Goal: Transaction & Acquisition: Purchase product/service

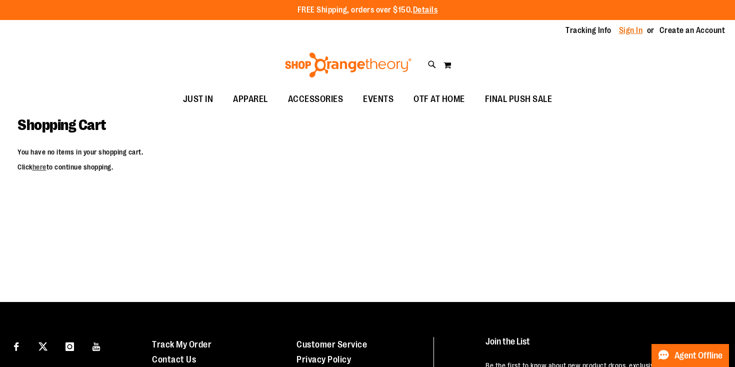
click at [625, 33] on link "Sign In" at bounding box center [631, 30] width 24 height 11
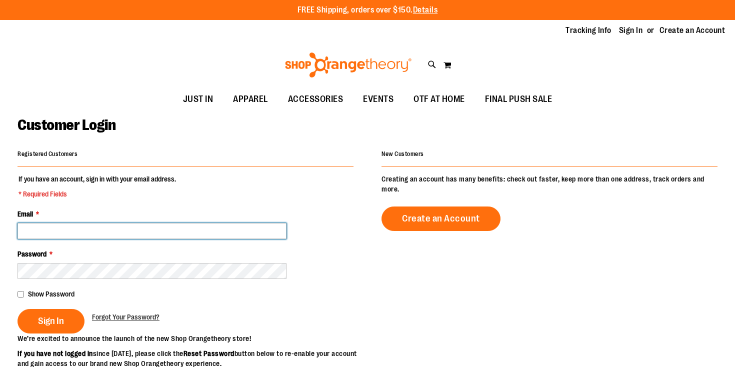
click at [118, 230] on input "Email *" at bounding box center [151, 231] width 269 height 16
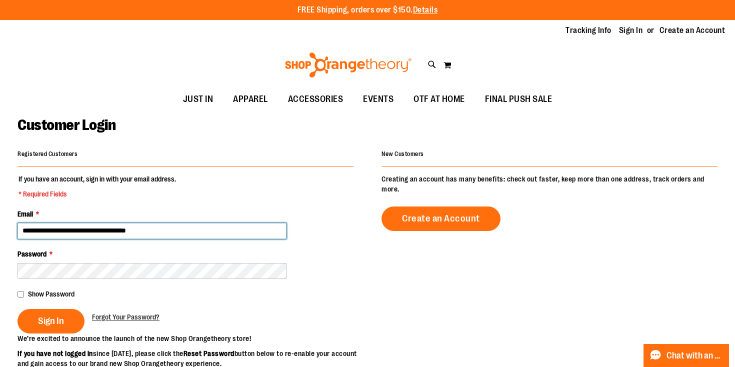
type input "**********"
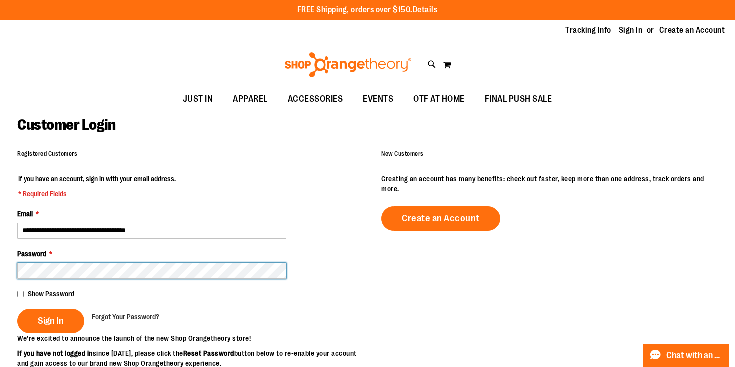
click at [17, 309] on button "Sign In" at bounding box center [50, 321] width 67 height 24
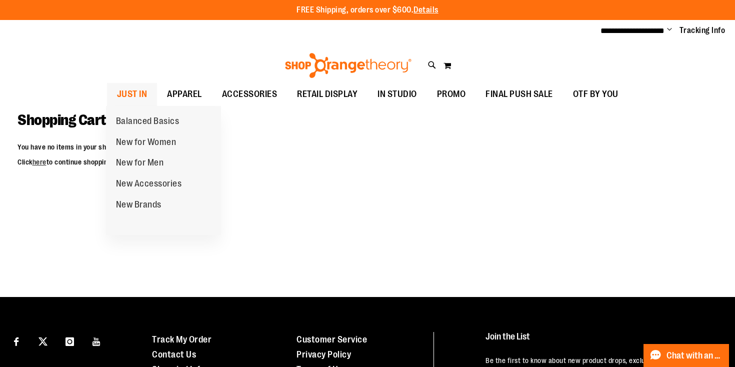
click at [137, 90] on span "JUST IN" at bounding box center [132, 94] width 30 height 22
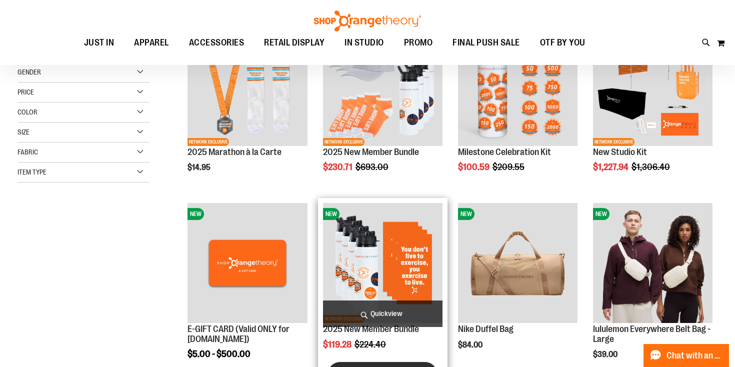
scroll to position [11, 0]
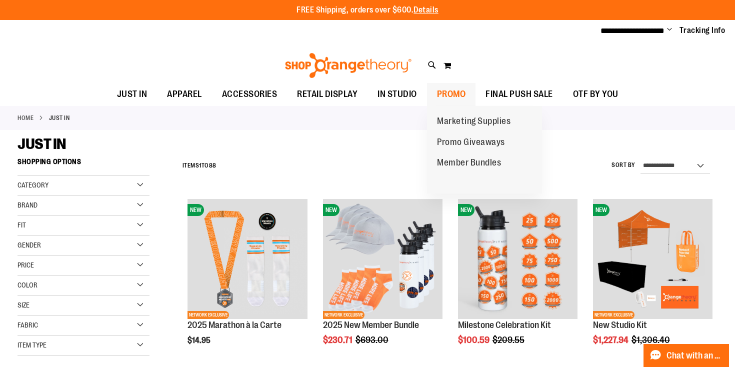
click at [454, 95] on span "PROMO" at bounding box center [451, 94] width 29 height 22
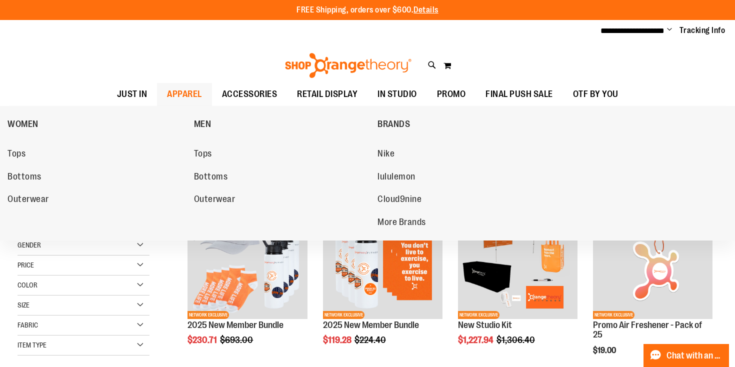
click at [176, 97] on span "APPAREL" at bounding box center [184, 94] width 35 height 22
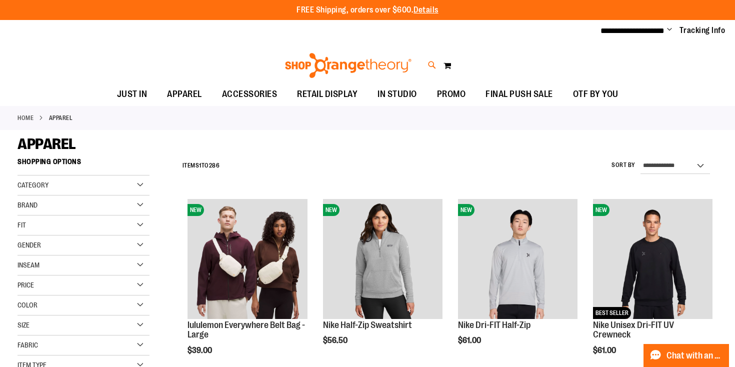
click at [430, 63] on icon at bounding box center [432, 64] width 8 height 11
type input "********"
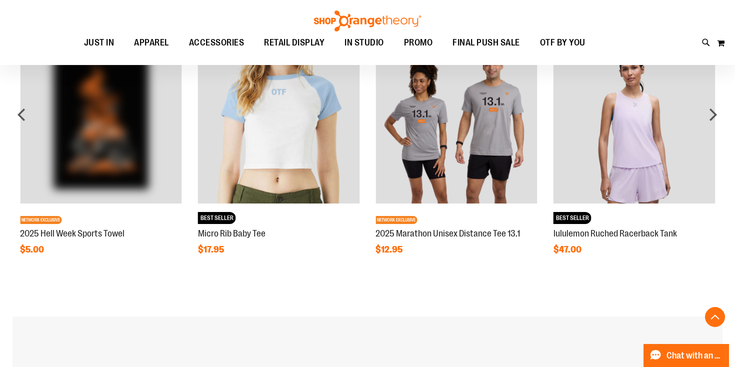
scroll to position [1029, 0]
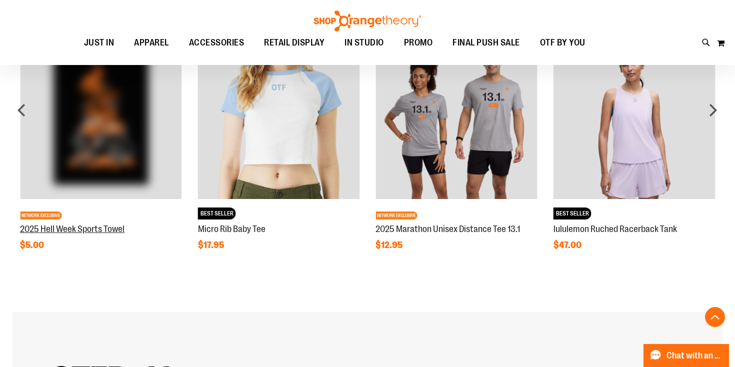
click at [92, 229] on link "2025 Hell Week Sports Towel" at bounding box center [72, 229] width 104 height 10
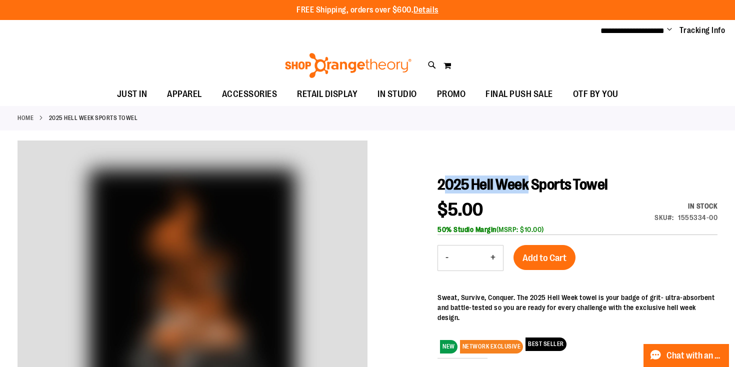
drag, startPoint x: 441, startPoint y: 181, endPoint x: 529, endPoint y: 179, distance: 88.5
click at [529, 179] on span "2025 Hell Week Sports Towel" at bounding box center [522, 184] width 170 height 17
copy span "025 Hell Week"
click at [429, 65] on icon at bounding box center [432, 64] width 8 height 11
paste input "**********"
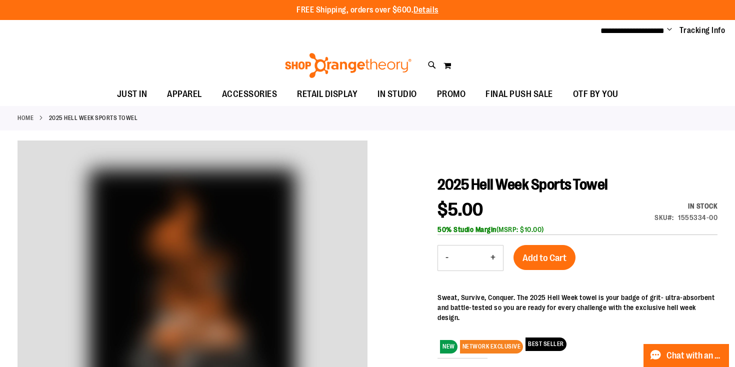
click at [641, 58] on button "submit" at bounding box center [641, 57] width 30 height 30
type input "**********"
click at [234, 115] on span "2025 Unisex Hell Week Hooded Sweatshirt" at bounding box center [209, 114] width 132 height 8
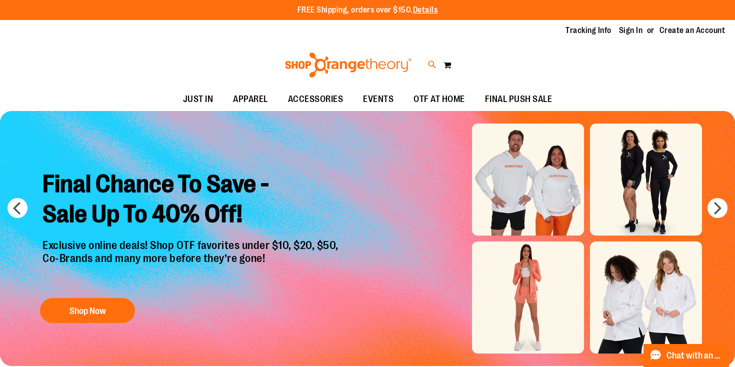
click at [434, 65] on icon at bounding box center [432, 64] width 8 height 11
click at [315, 58] on input "Search" at bounding box center [366, 56] width 581 height 33
paste input "**********"
click at [85, 57] on input "**********" at bounding box center [366, 56] width 581 height 33
click at [686, 88] on div "**********" at bounding box center [367, 183] width 735 height 367
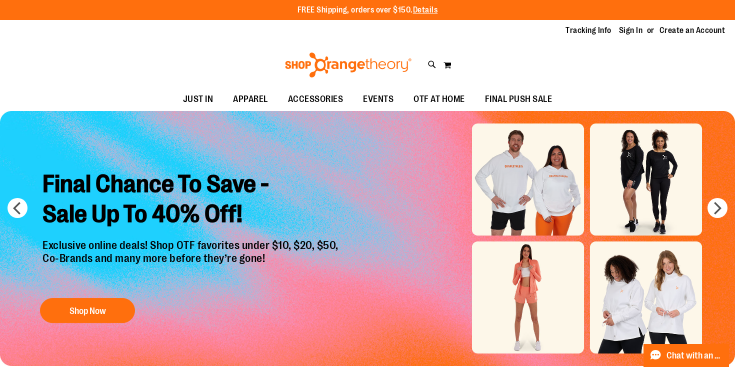
type input "**********"
click at [720, 17] on link at bounding box center [722, 15] width 15 height 21
click at [629, 32] on link "Sign In" at bounding box center [631, 30] width 24 height 11
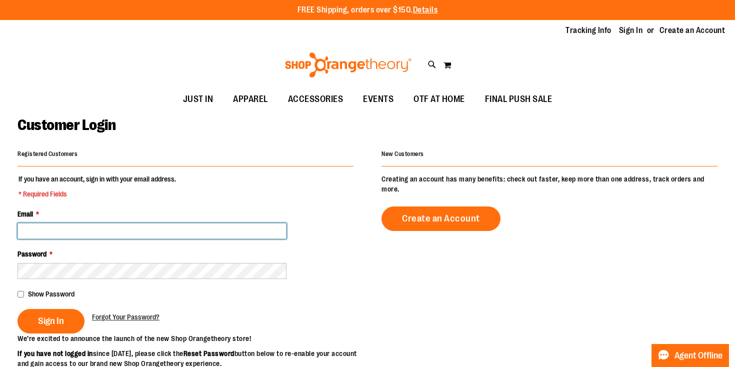
click at [86, 234] on input "Email *" at bounding box center [151, 231] width 269 height 16
click at [80, 232] on input "**********" at bounding box center [151, 231] width 269 height 16
type input "**********"
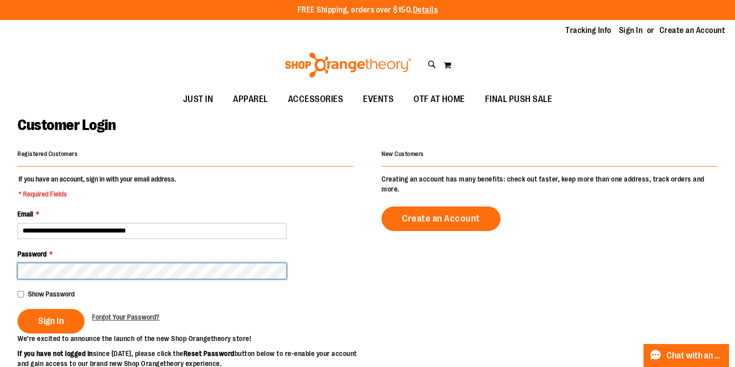
click at [17, 309] on button "Sign In" at bounding box center [50, 321] width 67 height 24
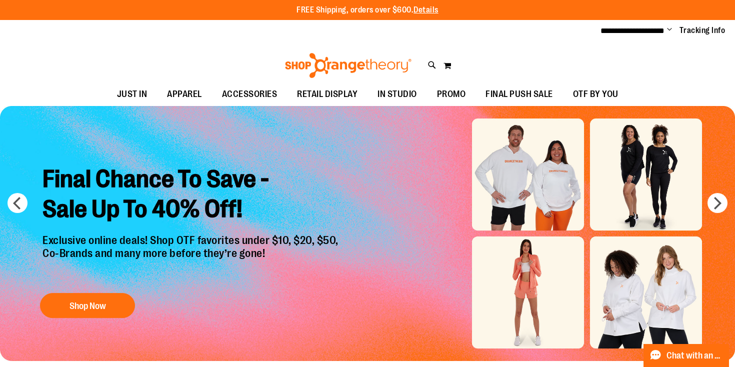
click at [426, 68] on div "Toggle Nav Search Popular Suggestions Advanced Search" at bounding box center [367, 62] width 735 height 40
click at [429, 67] on icon at bounding box center [432, 64] width 8 height 11
paste input "**********"
click at [86, 58] on div "**********" at bounding box center [366, 56] width 581 height 33
type input "**********"
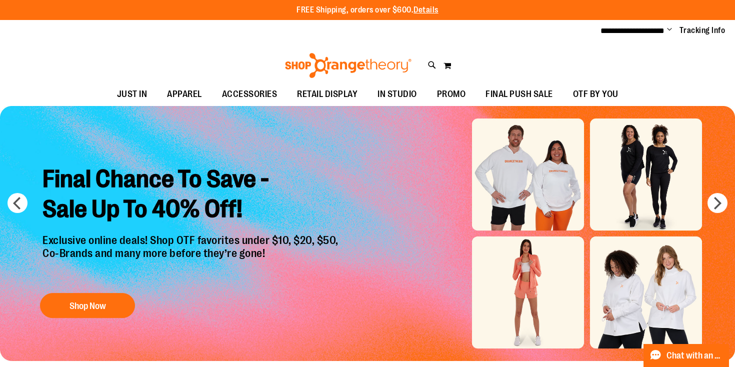
click at [87, 56] on div "**********" at bounding box center [366, 56] width 581 height 33
click at [95, 55] on div "**********" at bounding box center [366, 56] width 581 height 33
click at [86, 56] on div "**********" at bounding box center [366, 56] width 581 height 33
click at [149, 53] on div "**********" at bounding box center [366, 56] width 581 height 33
click at [88, 56] on div "**********" at bounding box center [366, 56] width 581 height 33
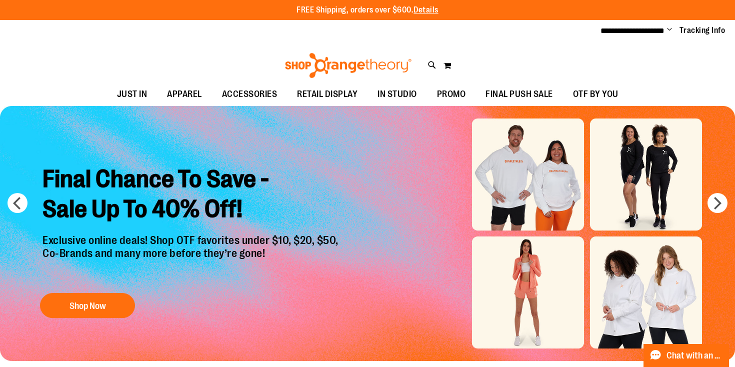
click at [158, 203] on span "2025 Unisex Hell Week Hooded Sweatshirt" at bounding box center [209, 200] width 132 height 8
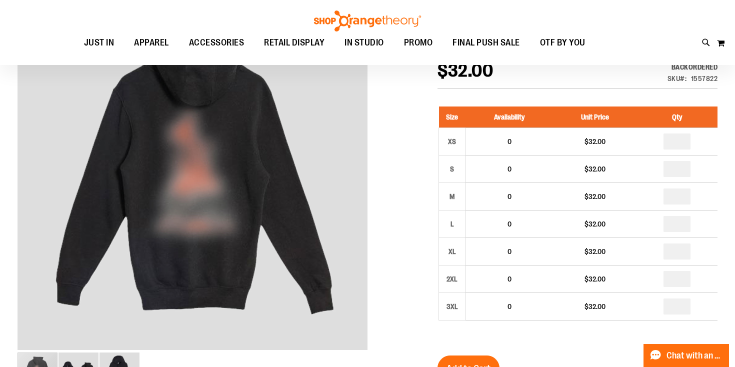
scroll to position [146, 0]
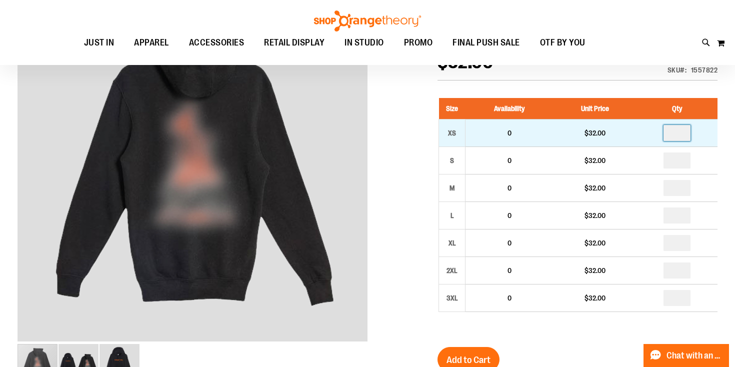
click at [680, 133] on input "number" at bounding box center [676, 133] width 27 height 16
type input "*"
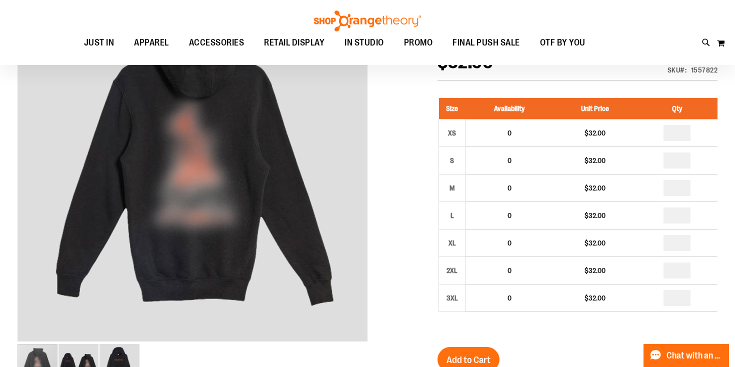
type input "*"
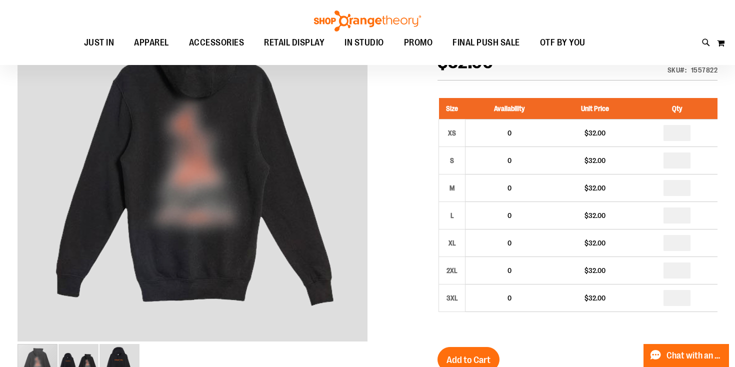
type input "*"
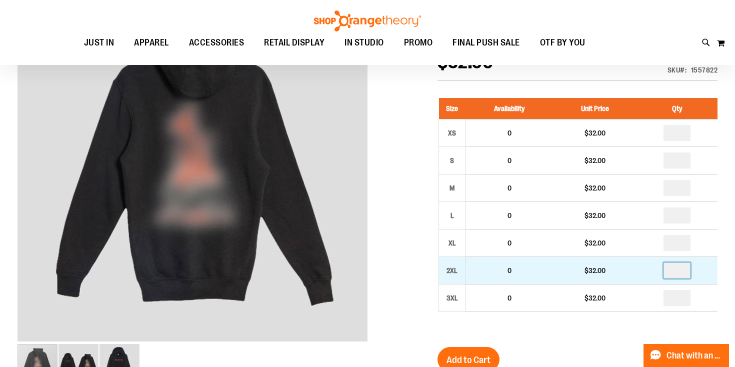
click at [677, 272] on input "number" at bounding box center [676, 270] width 27 height 16
type input "*"
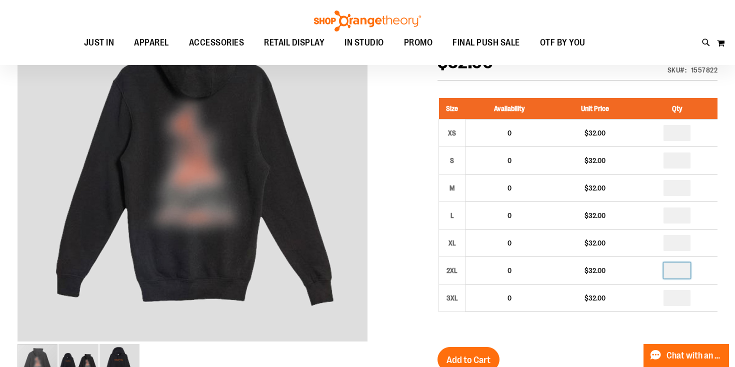
click at [597, 334] on div "Size Availability Unit Price Qty XS 0 $32.00 * S 0" at bounding box center [577, 212] width 280 height 249
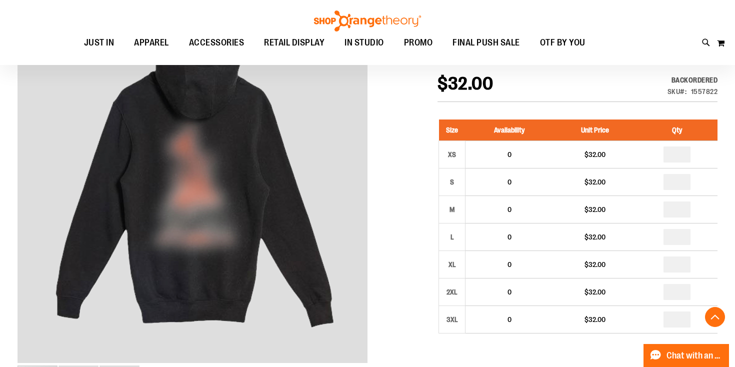
scroll to position [197, 0]
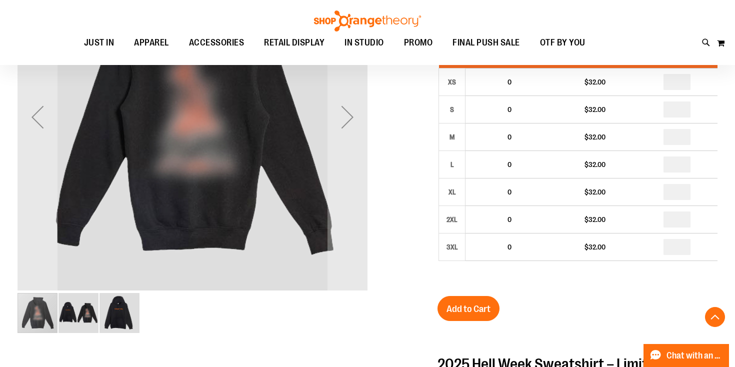
click at [119, 314] on img "image 3 of 3" at bounding box center [119, 313] width 40 height 40
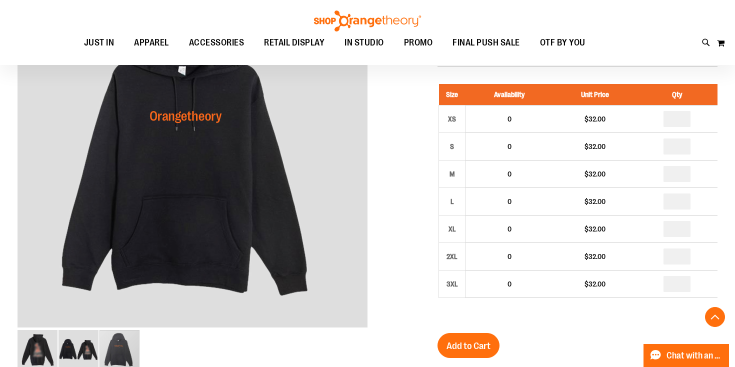
scroll to position [172, 0]
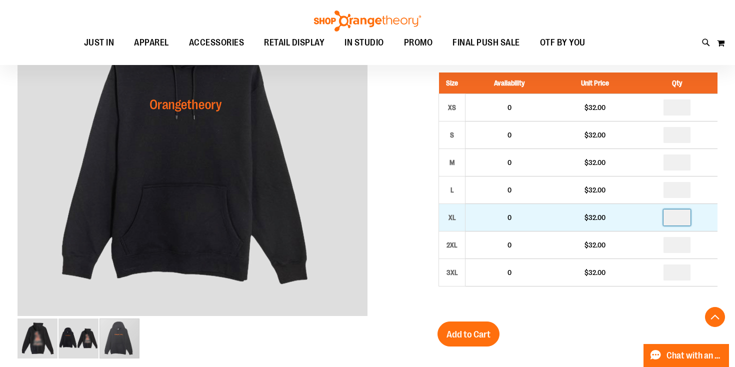
click at [677, 222] on input "*" at bounding box center [676, 217] width 27 height 16
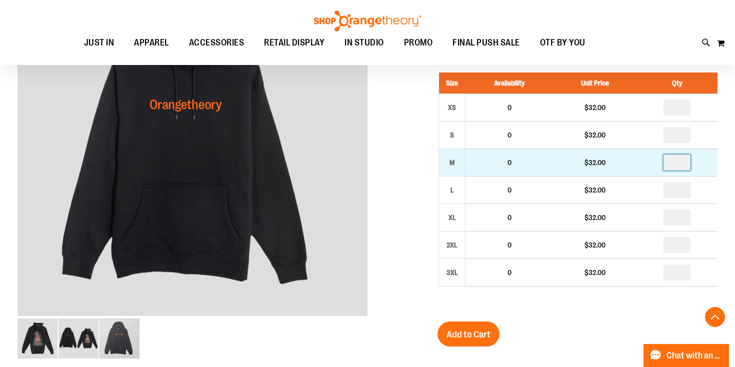
click at [681, 163] on input "*" at bounding box center [676, 162] width 27 height 16
type input "*"
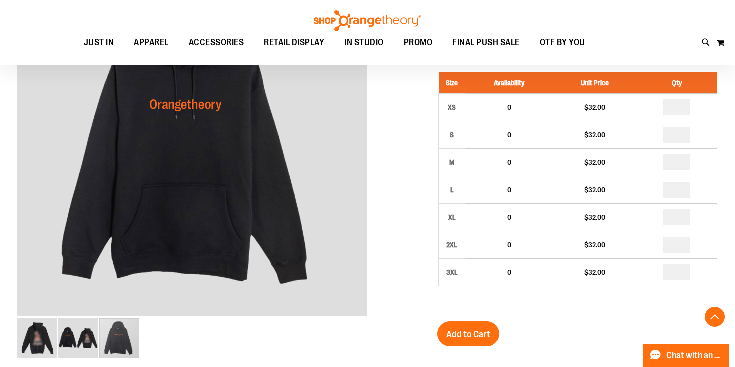
type input "*"
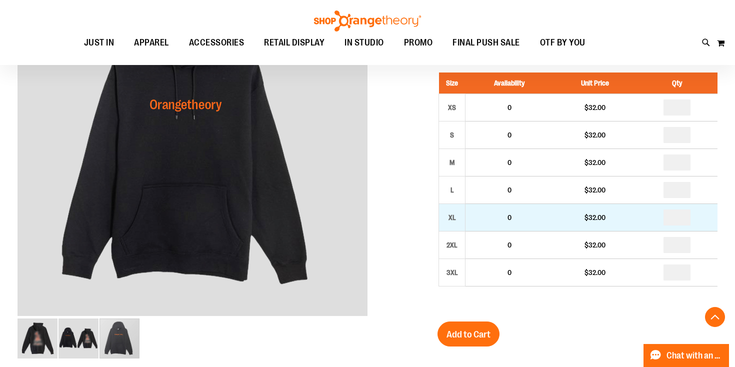
type input "*"
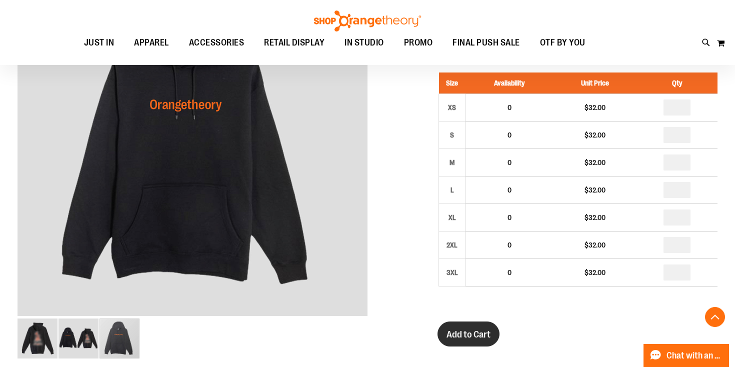
click at [482, 334] on span "Add to Cart" at bounding box center [468, 334] width 44 height 11
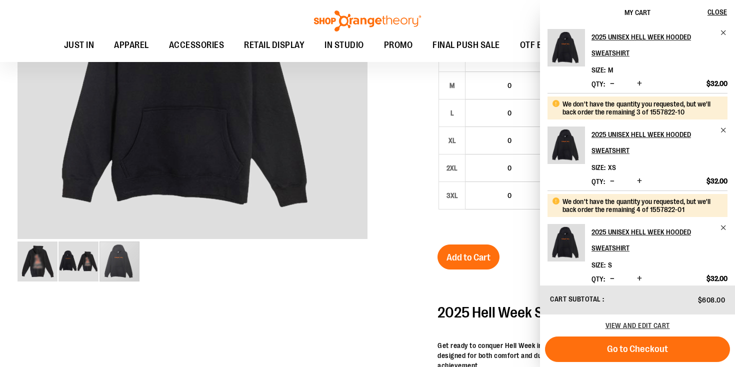
scroll to position [0, 0]
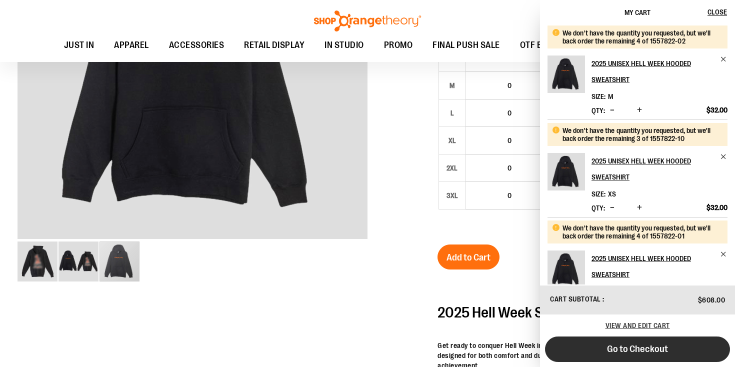
click at [588, 348] on button "Go to Checkout" at bounding box center [637, 348] width 185 height 25
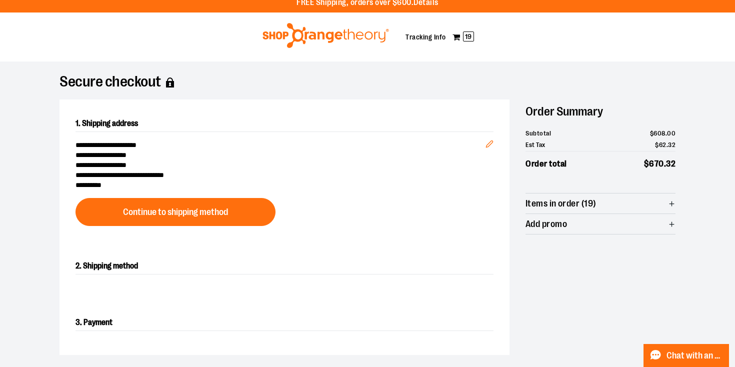
scroll to position [9, 0]
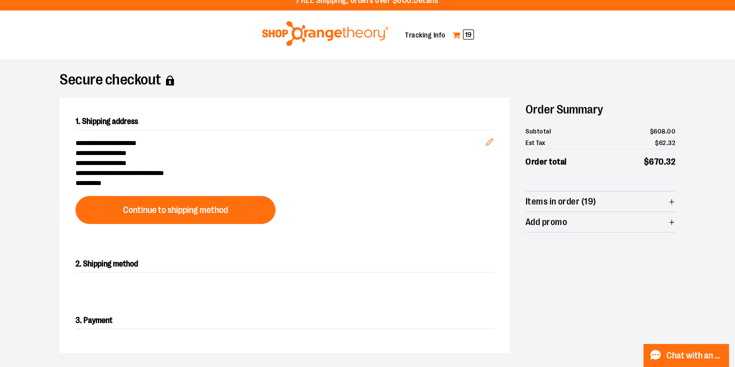
click at [464, 30] on span "19" at bounding box center [468, 34] width 11 height 10
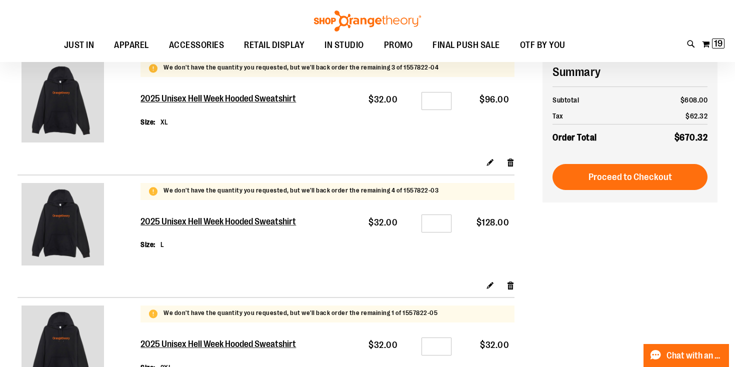
scroll to position [119, 0]
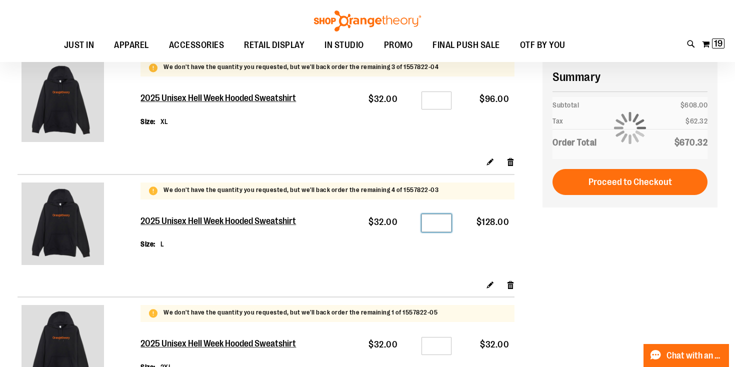
drag, startPoint x: 442, startPoint y: 222, endPoint x: 433, endPoint y: 222, distance: 9.0
click at [433, 222] on input "*" at bounding box center [436, 223] width 30 height 18
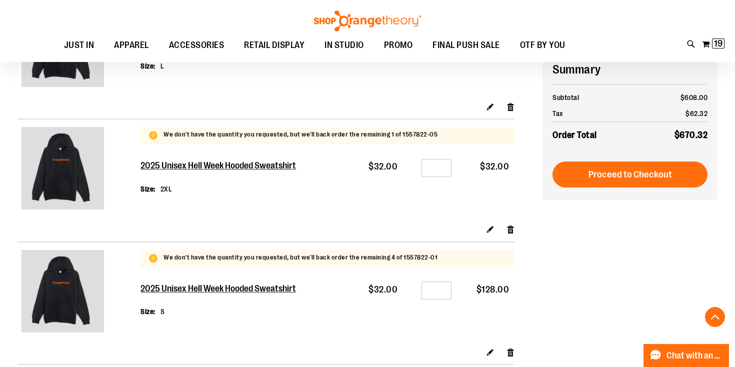
scroll to position [306, 0]
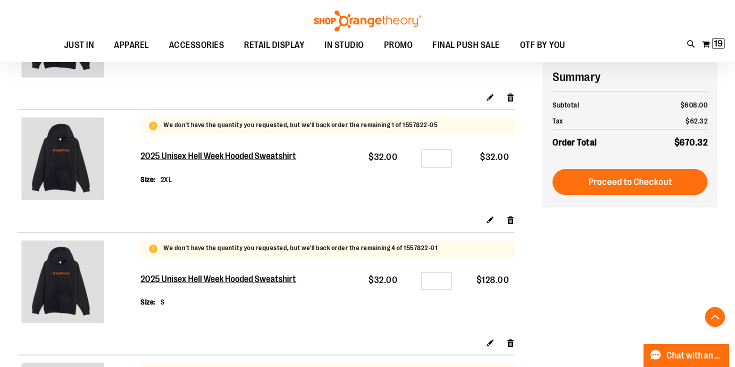
type input "*"
drag, startPoint x: 444, startPoint y: 285, endPoint x: 435, endPoint y: 284, distance: 9.1
click at [435, 284] on input "*" at bounding box center [436, 281] width 30 height 18
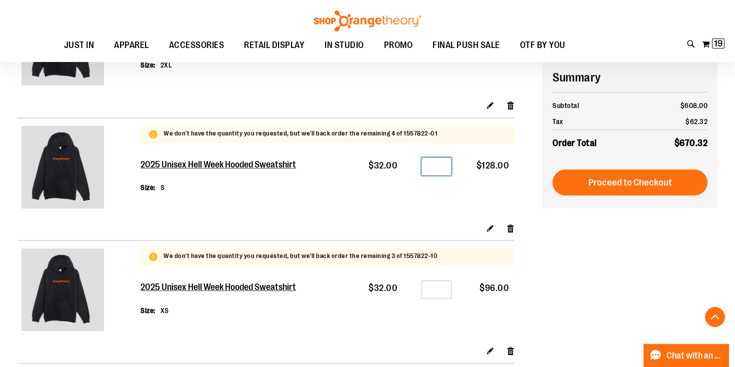
scroll to position [421, 0]
type input "*"
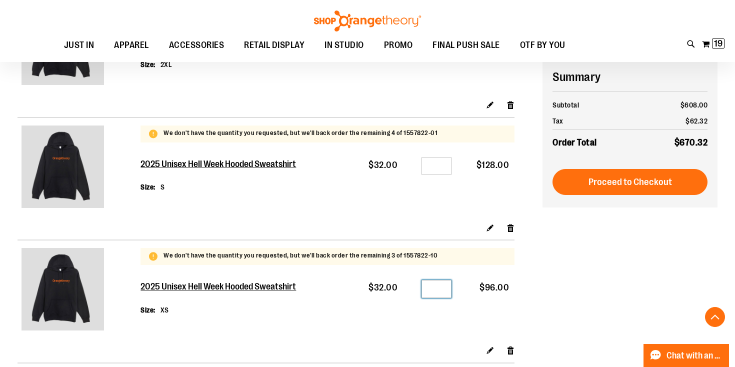
click at [440, 291] on input "*" at bounding box center [436, 289] width 30 height 18
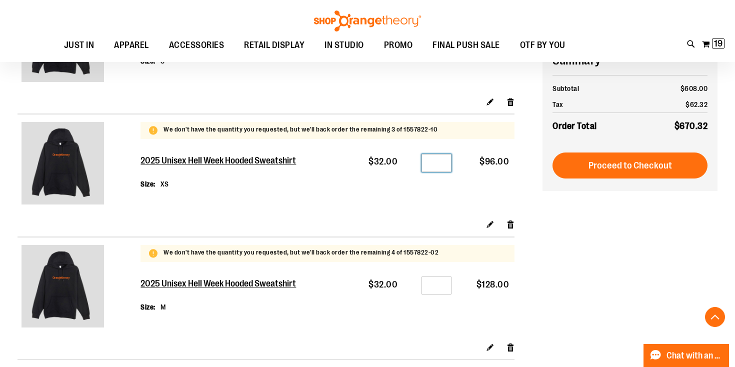
scroll to position [549, 0]
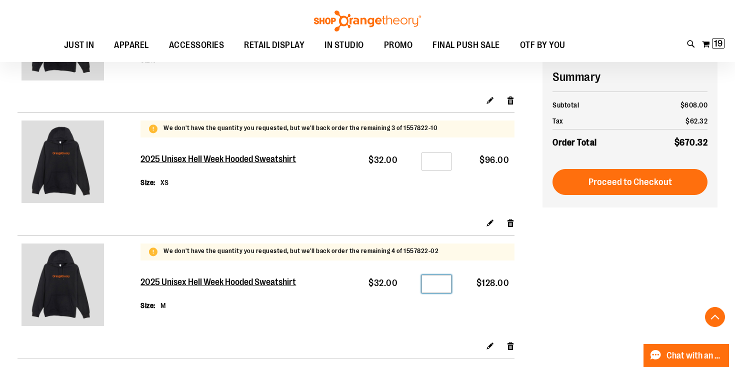
drag, startPoint x: 441, startPoint y: 284, endPoint x: 434, endPoint y: 284, distance: 7.0
click at [434, 284] on input "*" at bounding box center [436, 284] width 30 height 18
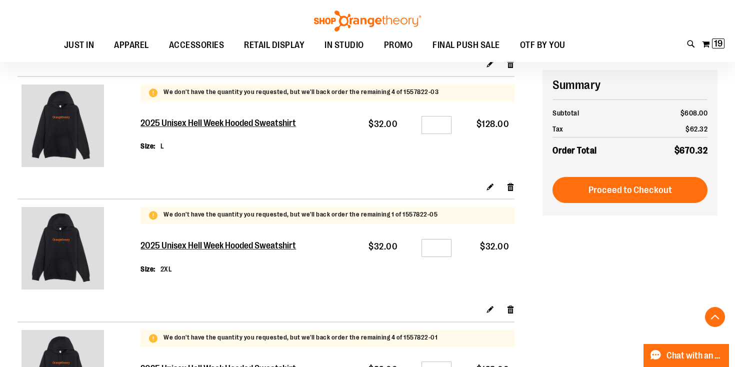
scroll to position [250, 0]
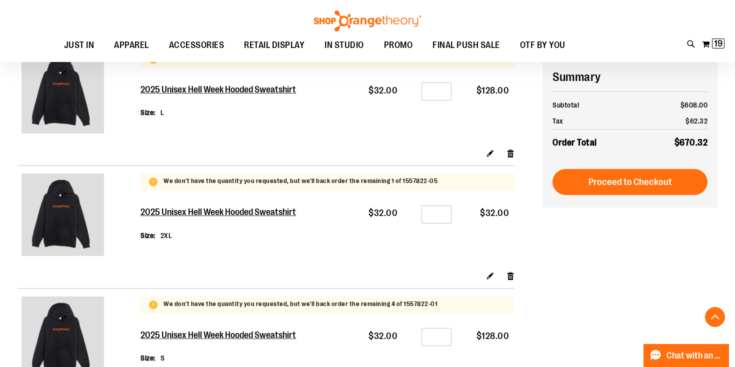
type input "*"
drag, startPoint x: 443, startPoint y: 215, endPoint x: 435, endPoint y: 214, distance: 8.0
click at [435, 214] on input "*" at bounding box center [436, 214] width 30 height 18
type input "*"
click at [544, 236] on div "**********" at bounding box center [367, 303] width 700 height 824
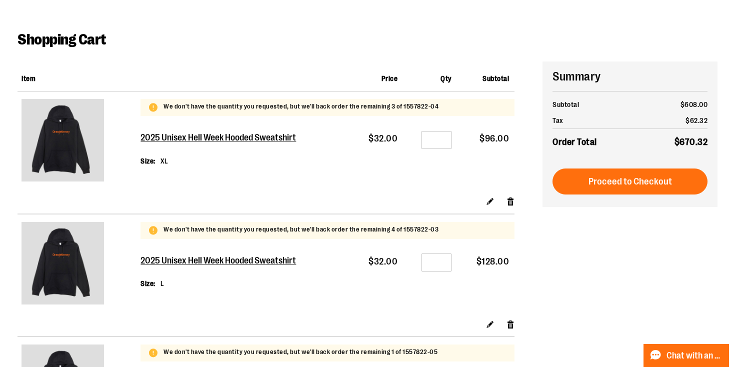
scroll to position [0, 0]
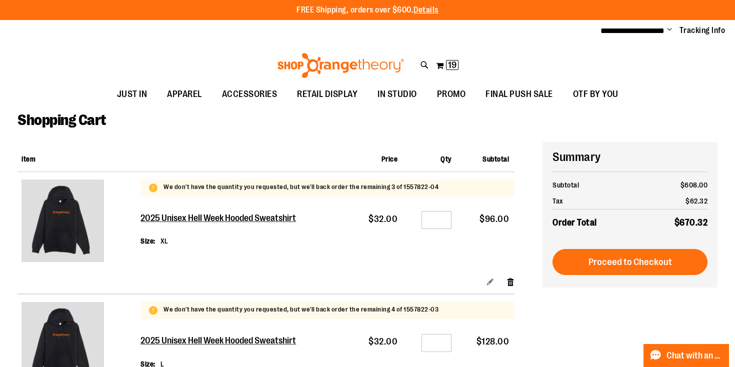
click at [489, 278] on link "Edit" at bounding box center [490, 281] width 8 height 10
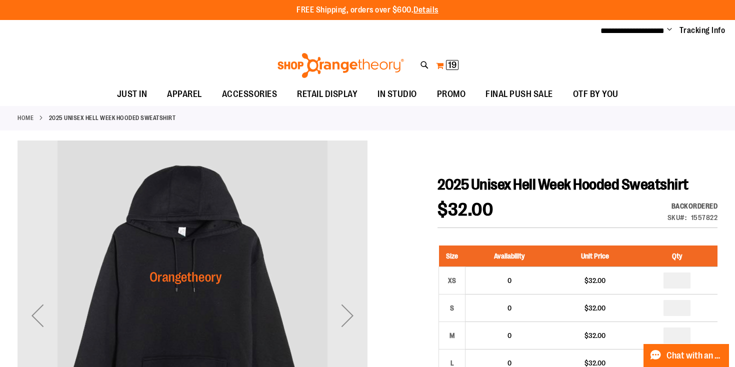
click at [443, 64] on button "My Cart 19 19 items" at bounding box center [446, 65] width 23 height 16
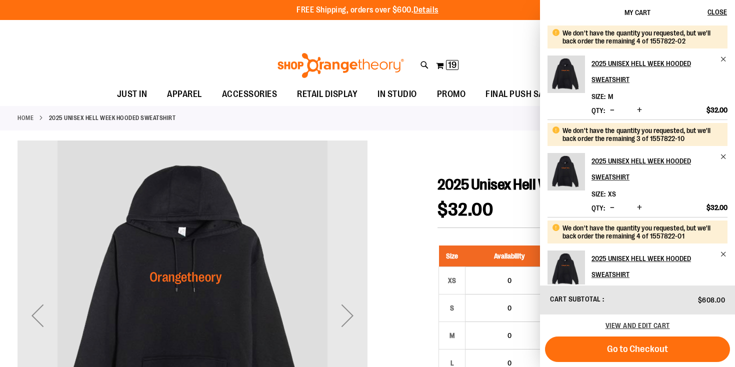
click at [611, 111] on span "Decrease product quantity" at bounding box center [612, 110] width 4 height 10
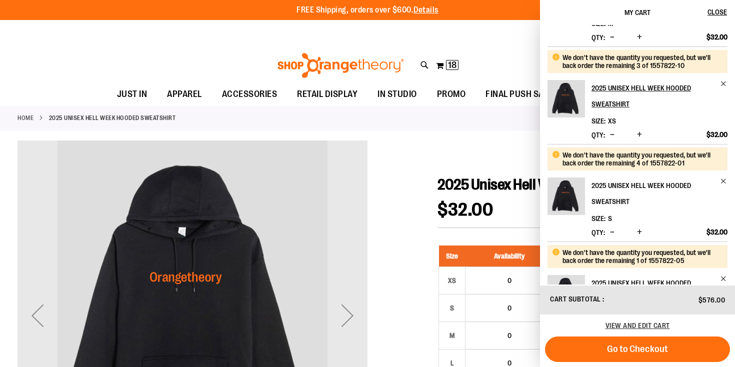
scroll to position [91, 0]
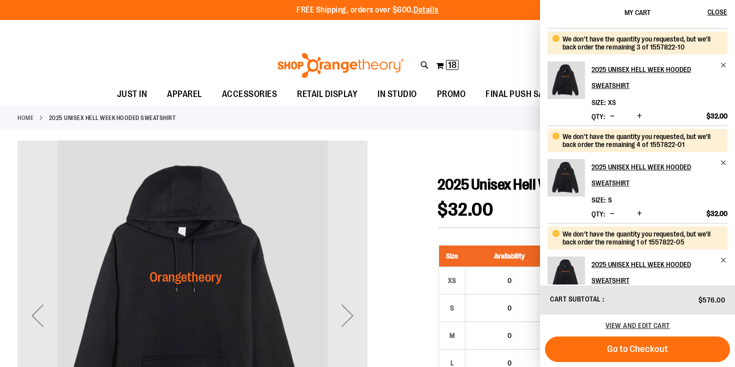
click at [612, 213] on span "Decrease product quantity" at bounding box center [612, 213] width 4 height 10
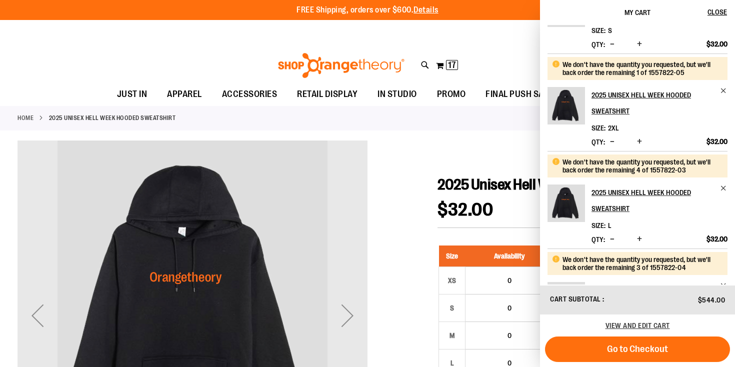
scroll to position [316, 0]
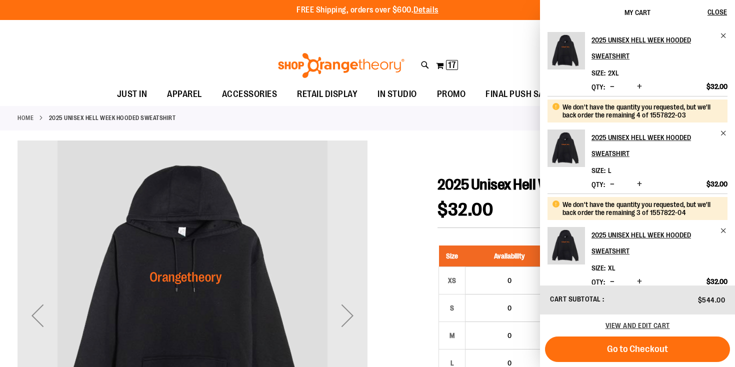
click at [611, 185] on span "Decrease product quantity" at bounding box center [612, 184] width 4 height 10
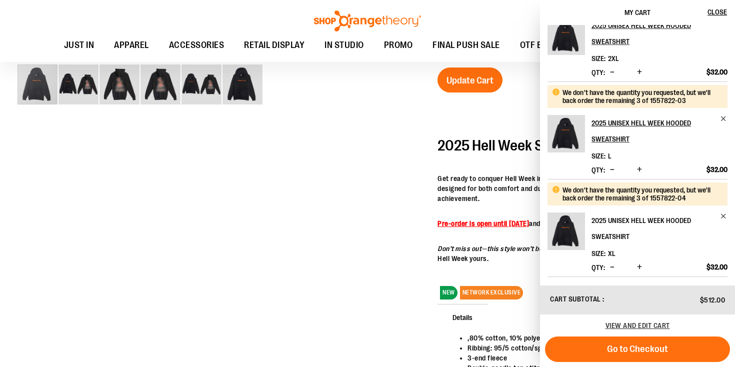
scroll to position [447, 0]
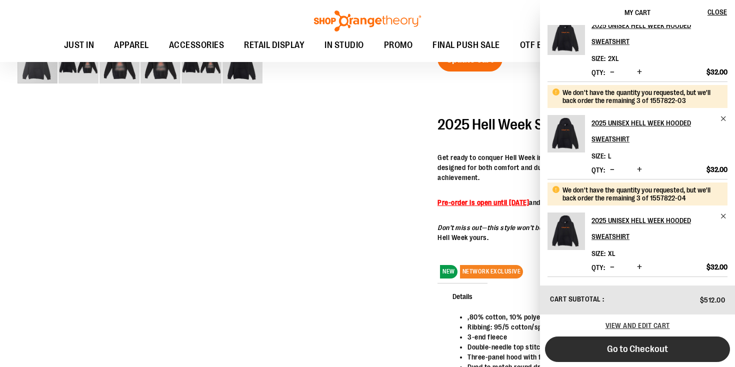
click at [622, 359] on button "Go to Checkout" at bounding box center [637, 348] width 185 height 25
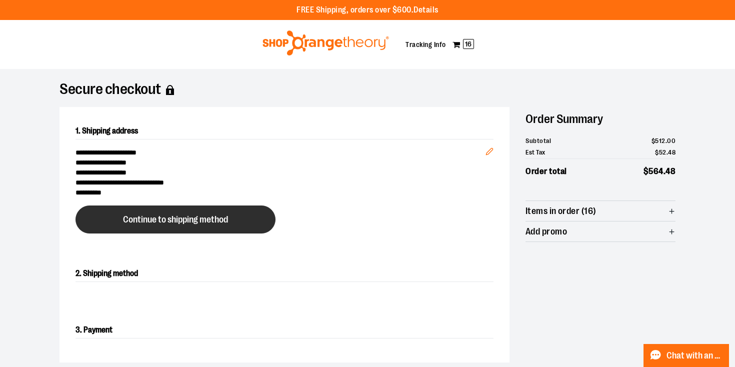
click at [214, 216] on span "Continue to shipping method" at bounding box center [175, 219] width 105 height 9
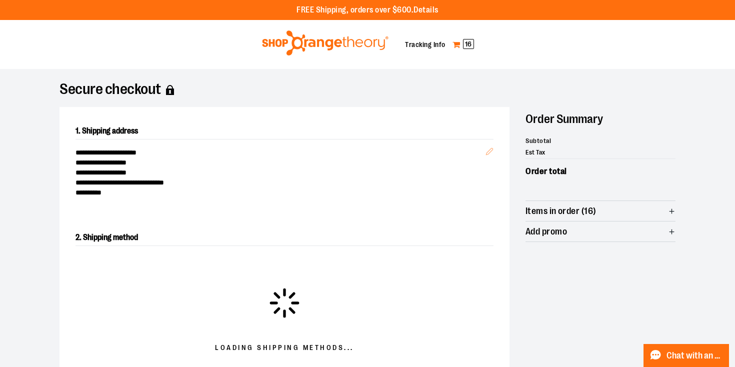
click at [461, 50] on link "My Cart 16" at bounding box center [463, 44] width 22 height 16
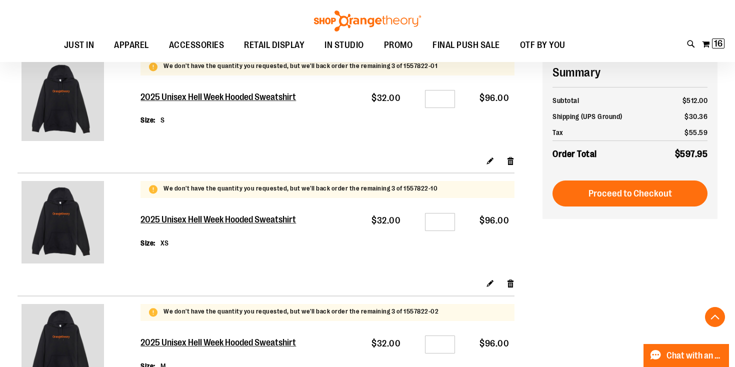
scroll to position [490, 0]
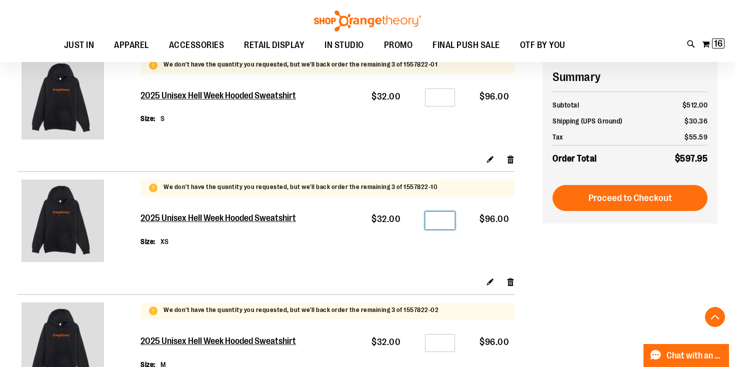
click at [443, 221] on input "*" at bounding box center [440, 220] width 30 height 18
type input "*"
click at [546, 264] on div "**********" at bounding box center [367, 63] width 700 height 824
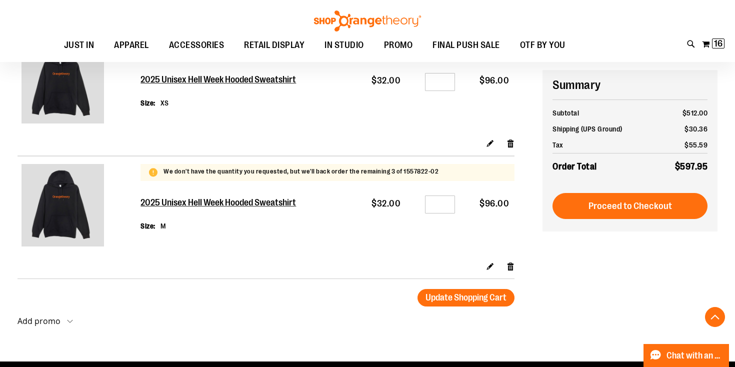
scroll to position [506, 0]
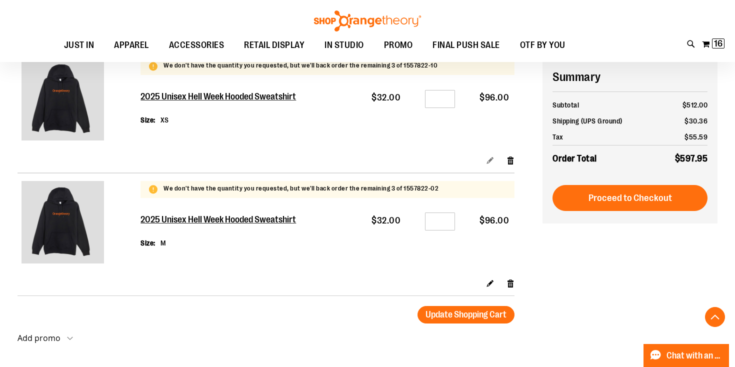
click at [488, 159] on link "Edit" at bounding box center [490, 160] width 8 height 10
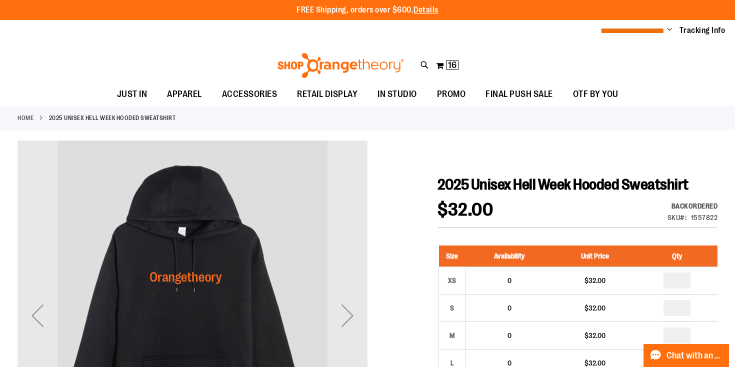
click at [625, 32] on span "**********" at bounding box center [632, 30] width 64 height 7
click at [446, 68] on span "16 16 items" at bounding box center [452, 65] width 12 height 10
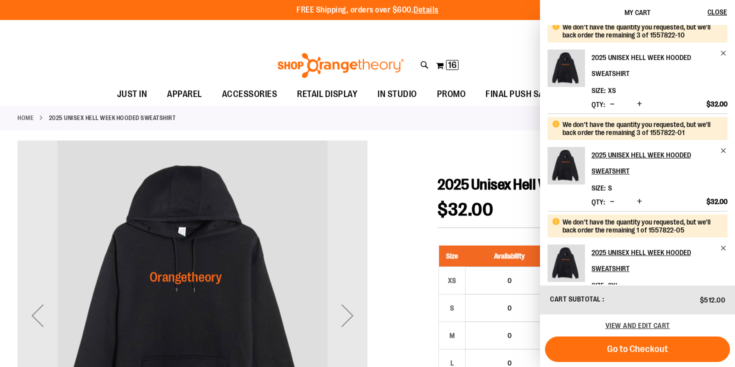
scroll to position [91, 0]
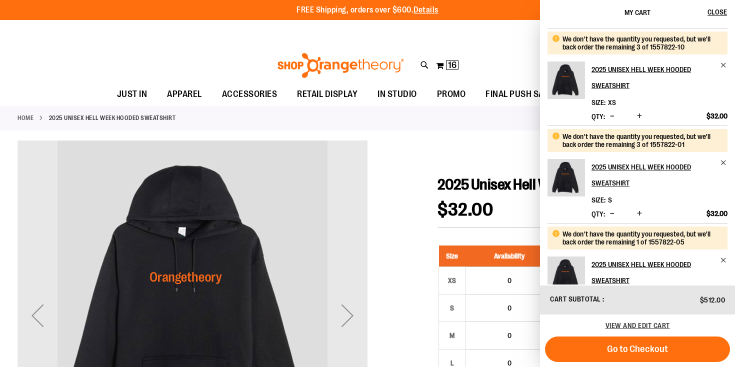
click at [613, 115] on span "Decrease product quantity" at bounding box center [612, 116] width 4 height 10
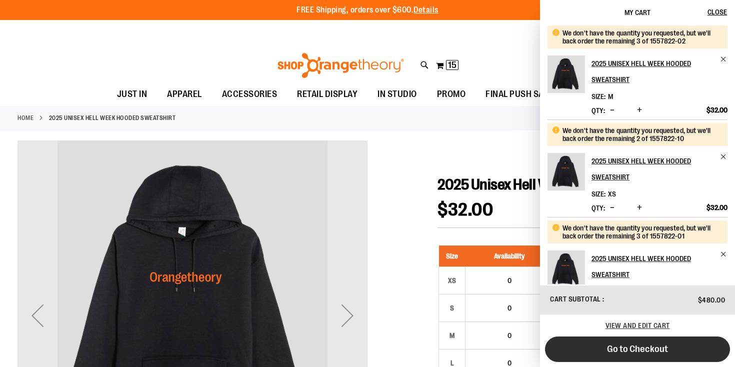
click at [604, 351] on button "Go to Checkout" at bounding box center [637, 348] width 185 height 25
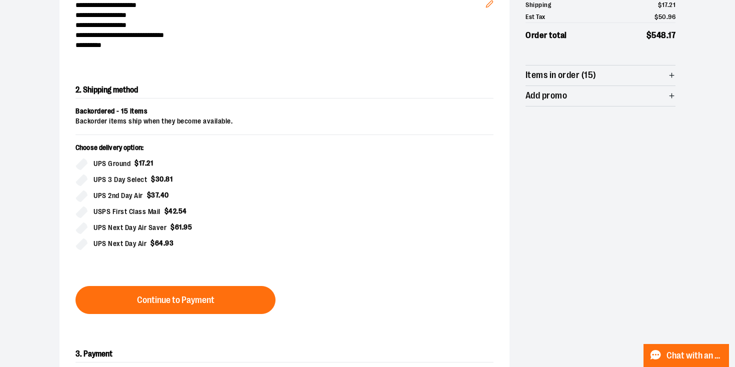
scroll to position [149, 0]
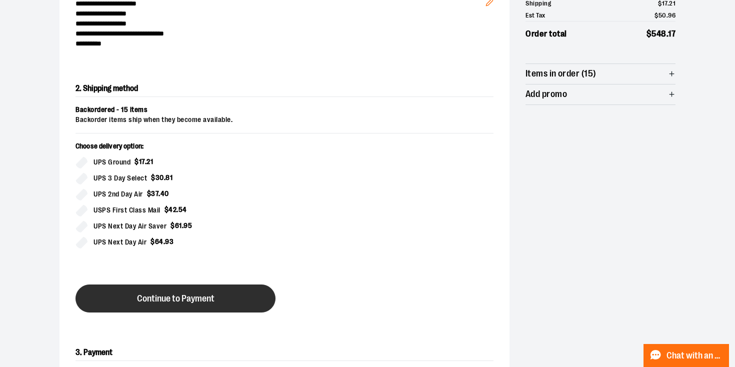
click at [192, 294] on span "Continue to Payment" at bounding box center [175, 298] width 77 height 9
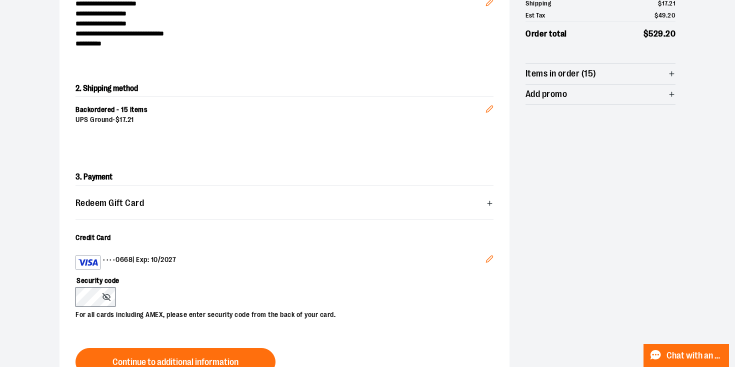
click at [491, 260] on icon "Edit" at bounding box center [489, 259] width 8 height 8
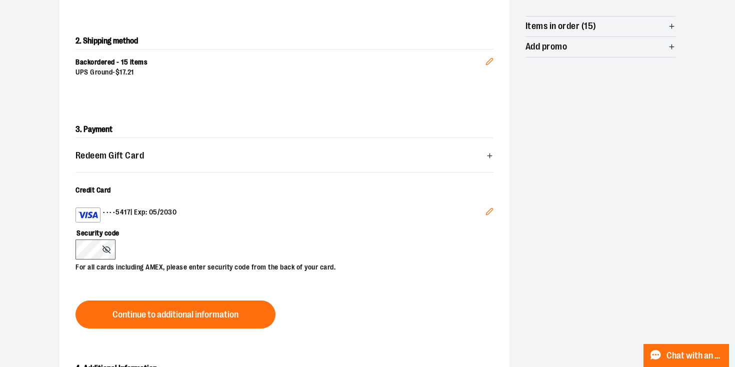
scroll to position [242, 0]
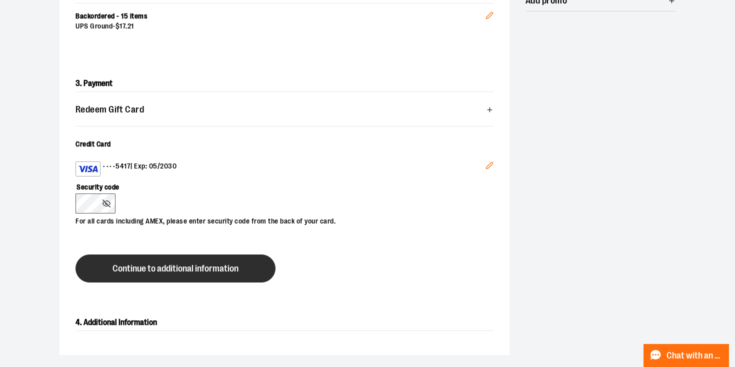
click at [133, 271] on span "Continue to additional information" at bounding box center [175, 268] width 126 height 9
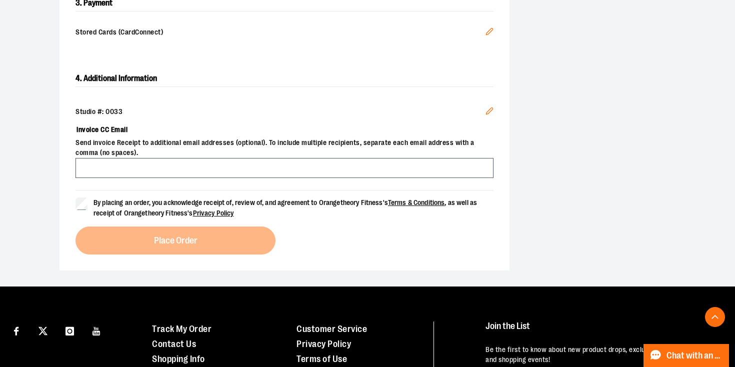
scroll to position [320, 0]
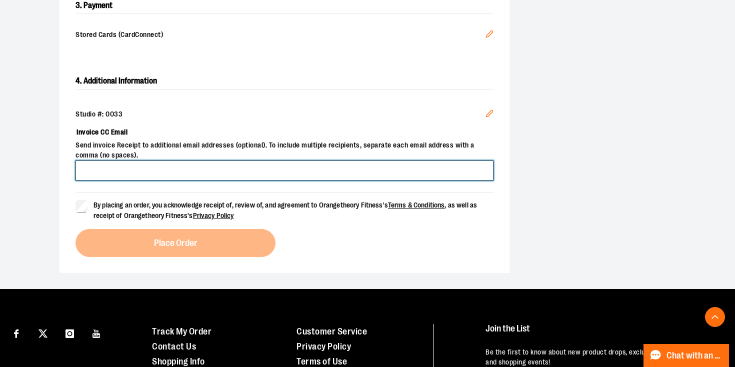
click at [198, 164] on input "Invoice CC Email" at bounding box center [284, 170] width 418 height 20
type input "**********"
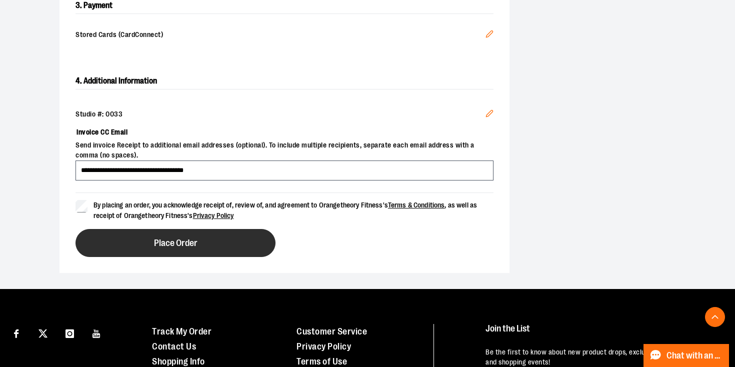
click at [140, 241] on button "Place Order" at bounding box center [175, 243] width 200 height 28
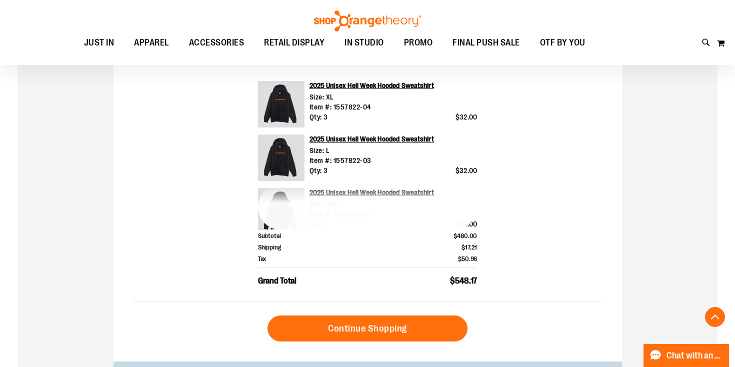
scroll to position [345, 0]
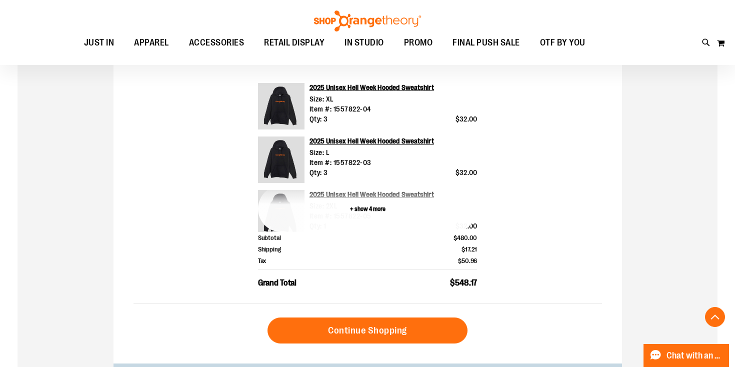
click at [370, 209] on button "+ show 4 more" at bounding box center [367, 208] width 219 height 46
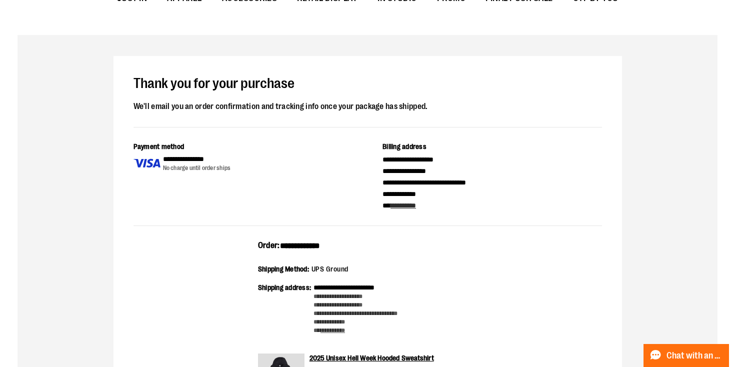
scroll to position [0, 0]
